Goal: Task Accomplishment & Management: Use online tool/utility

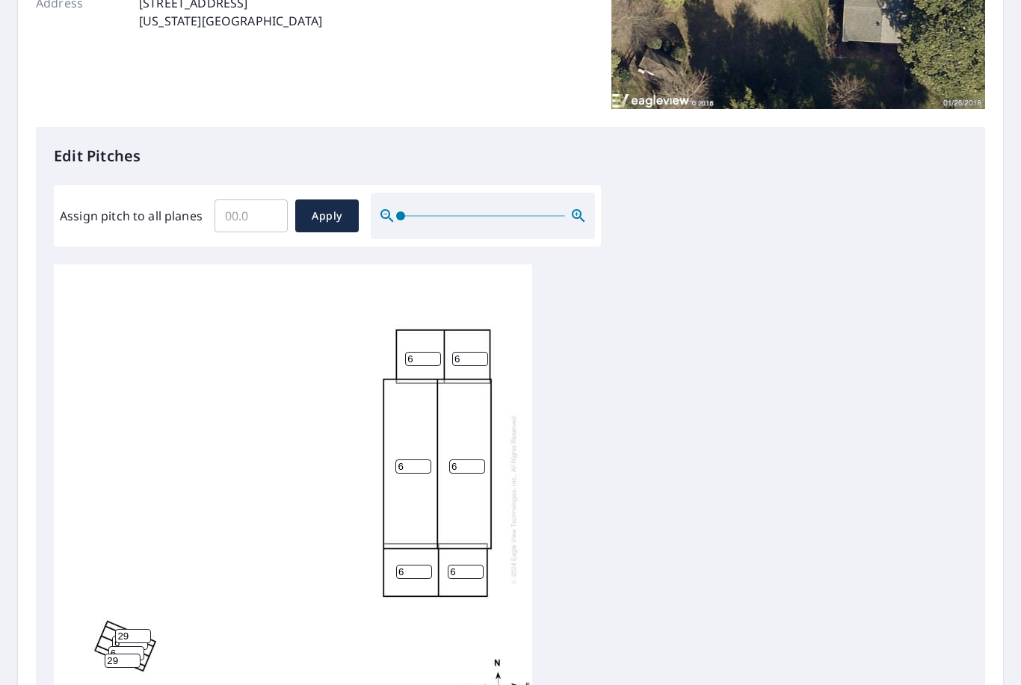
scroll to position [90, 0]
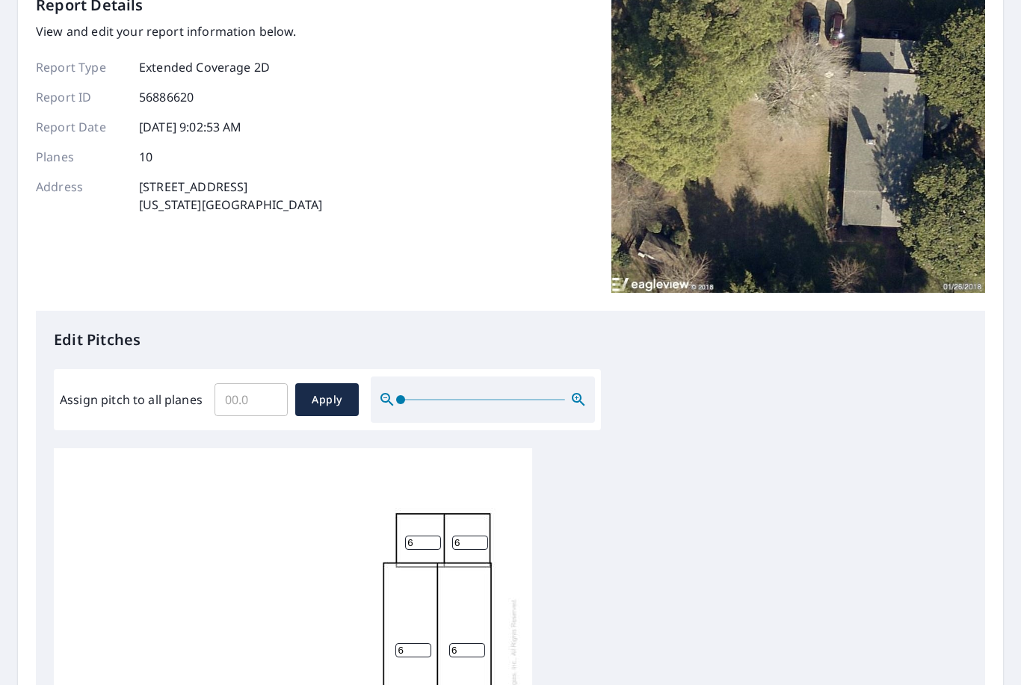
click at [259, 400] on input "Assign pitch to all planes" at bounding box center [250, 400] width 73 height 42
type input "5"
click at [316, 391] on span "Apply" at bounding box center [327, 400] width 40 height 19
type input "5"
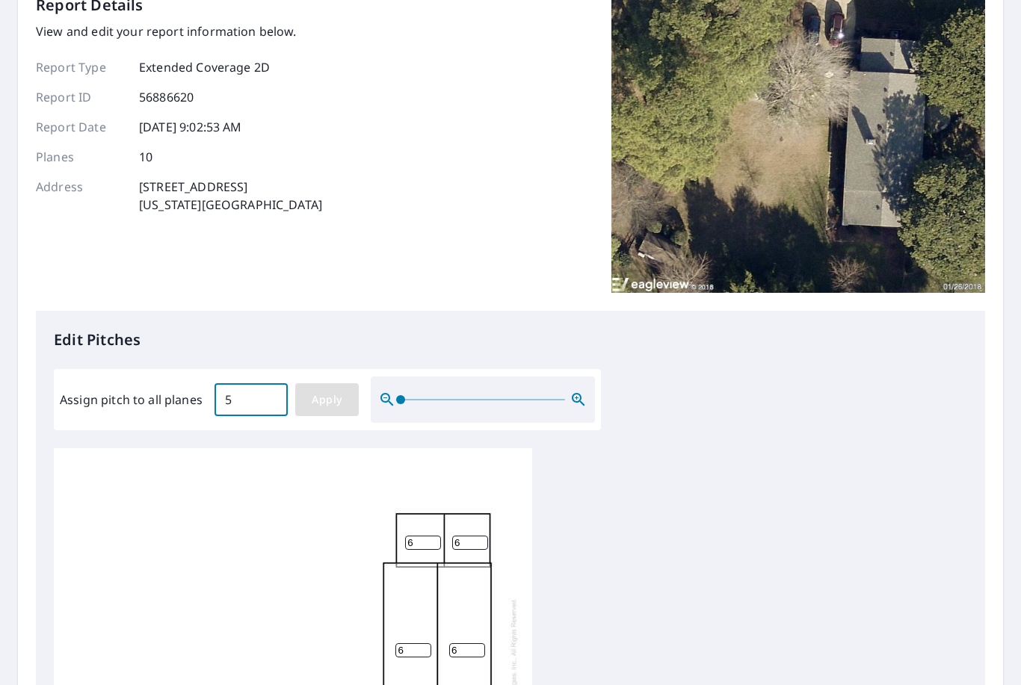
type input "5"
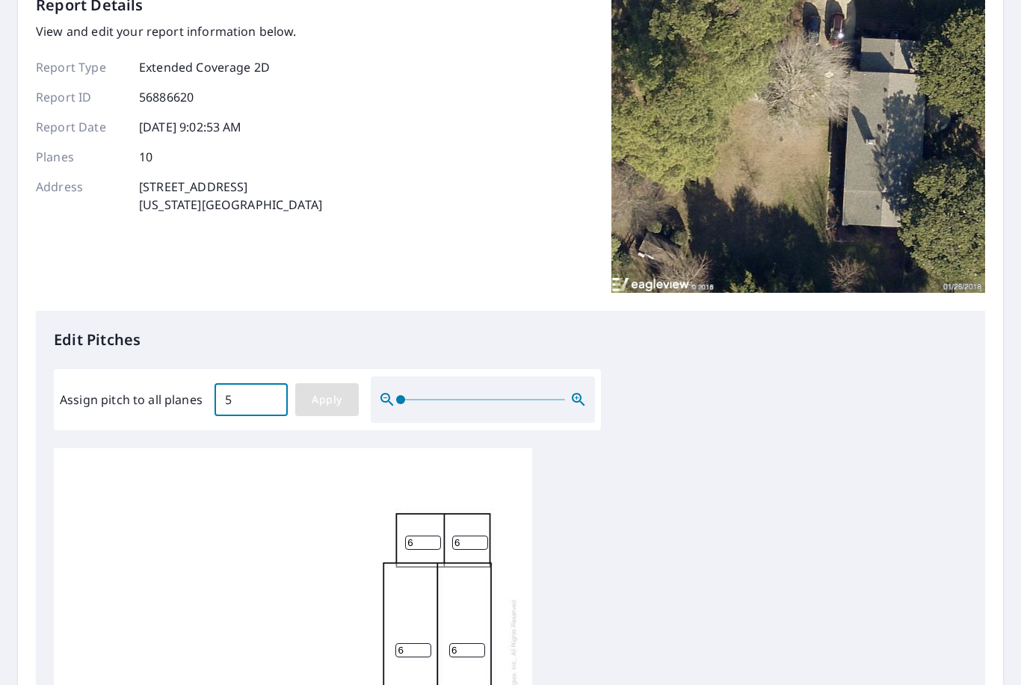
type input "5"
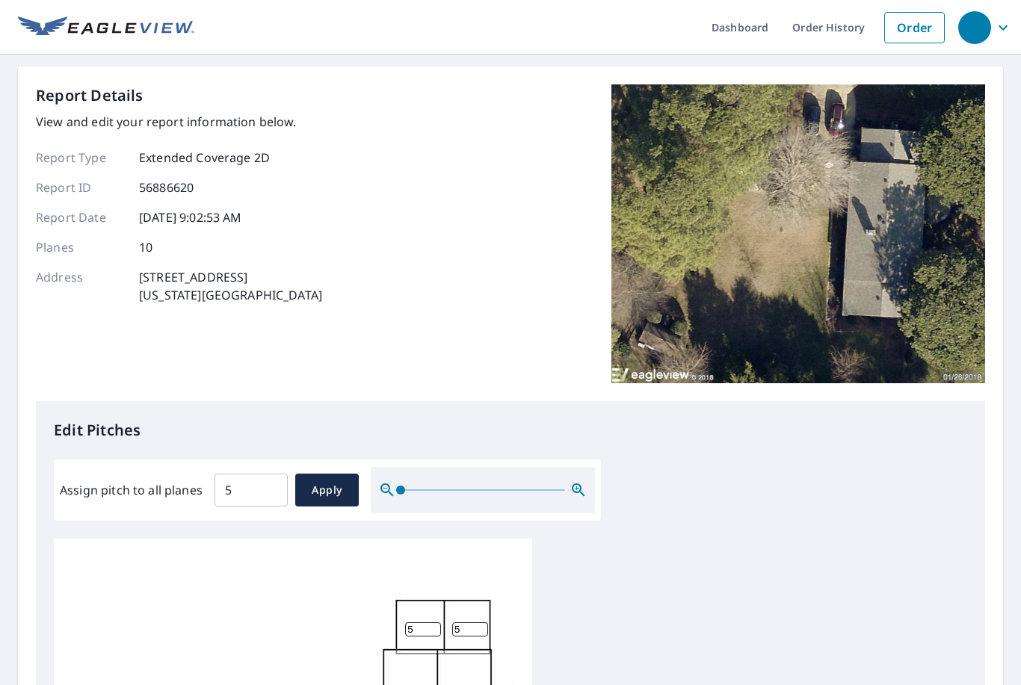
scroll to position [0, 0]
